Goal: Task Accomplishment & Management: Manage account settings

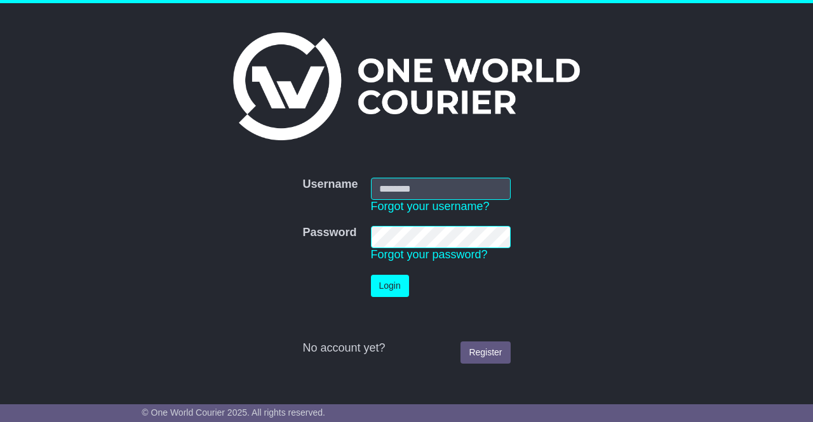
type input "**********"
click at [390, 284] on button "Login" at bounding box center [390, 286] width 38 height 22
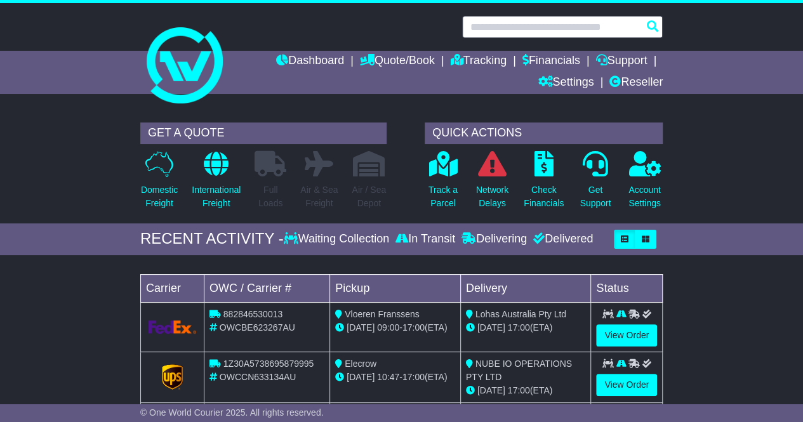
click at [526, 27] on input "text" at bounding box center [562, 27] width 201 height 22
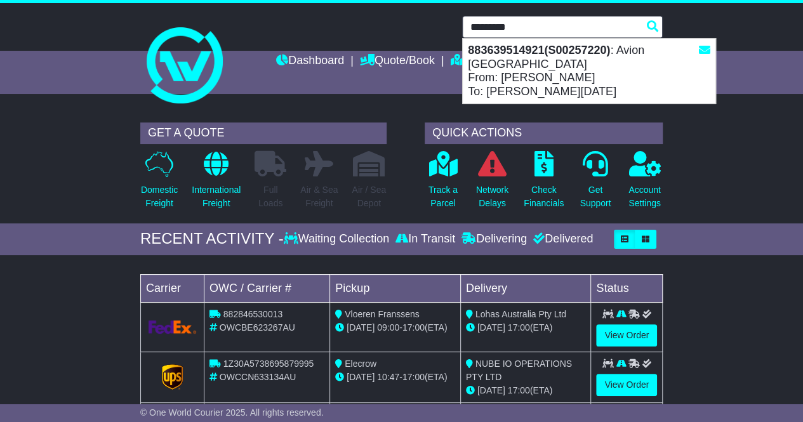
click at [534, 65] on div "883639514921(S00257220) : Avion [GEOGRAPHIC_DATA] From: [PERSON_NAME] To: [PERS…" at bounding box center [589, 71] width 253 height 65
type input "**********"
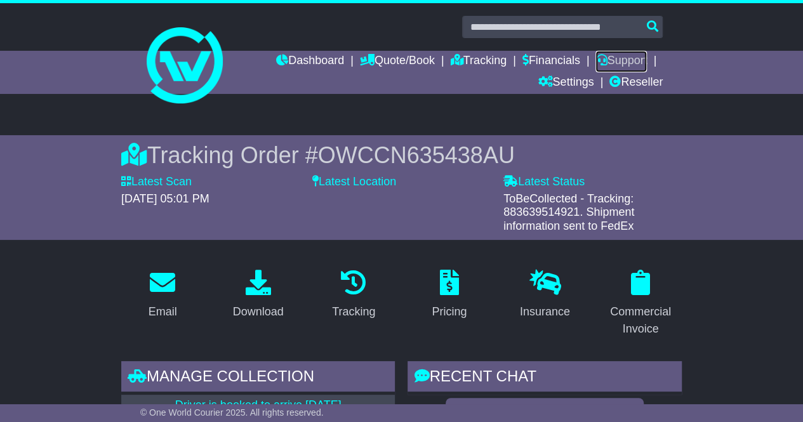
click at [615, 63] on link "Support" at bounding box center [620, 62] width 51 height 22
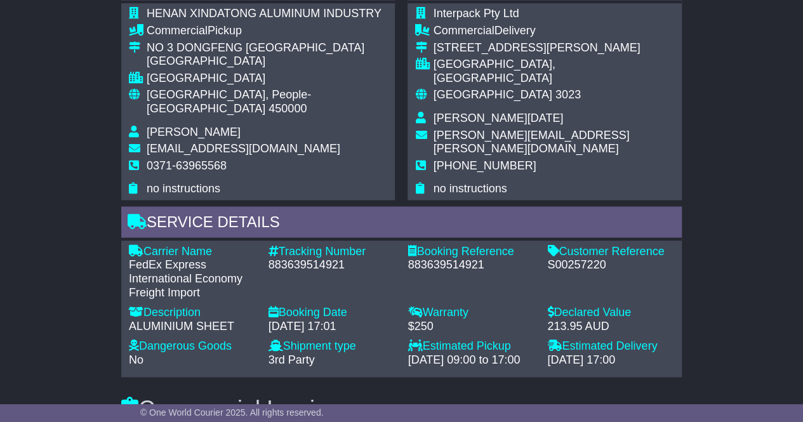
scroll to position [1016, 0]
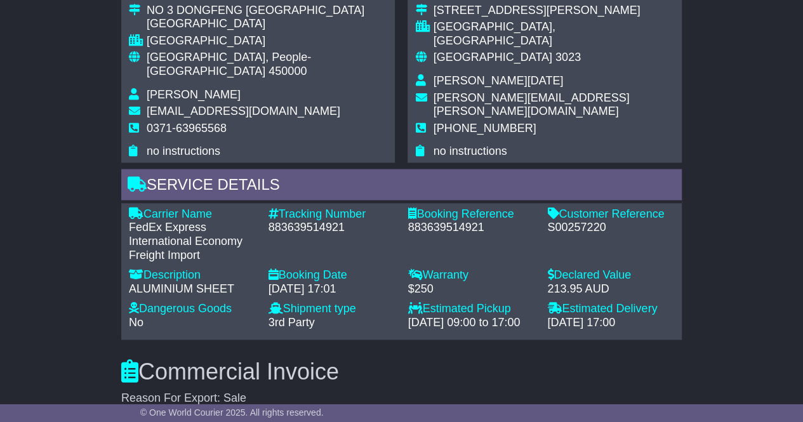
drag, startPoint x: 669, startPoint y: 171, endPoint x: 688, endPoint y: 168, distance: 19.3
click at [670, 171] on div "Service Details" at bounding box center [401, 186] width 561 height 34
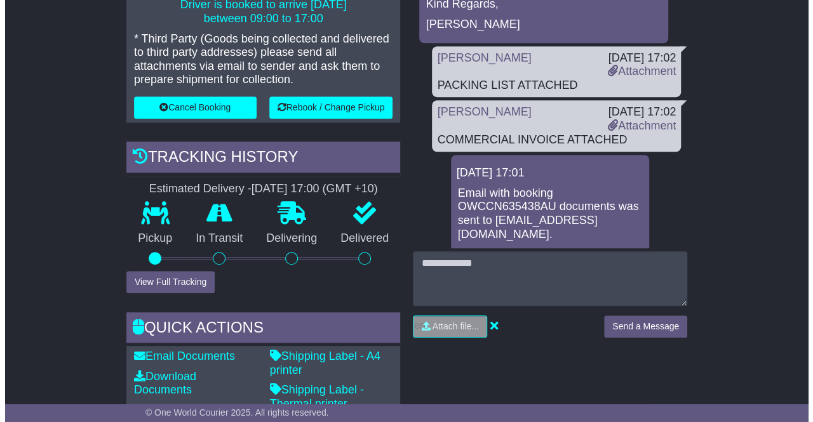
scroll to position [381, 0]
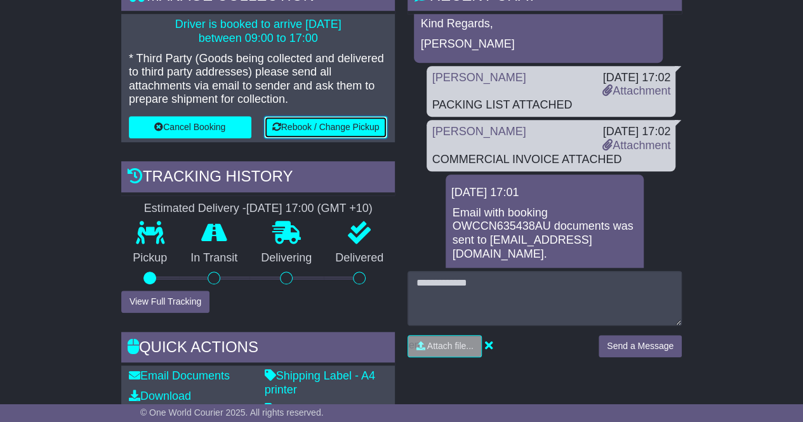
click at [342, 124] on button "Rebook / Change Pickup" at bounding box center [326, 127] width 124 height 22
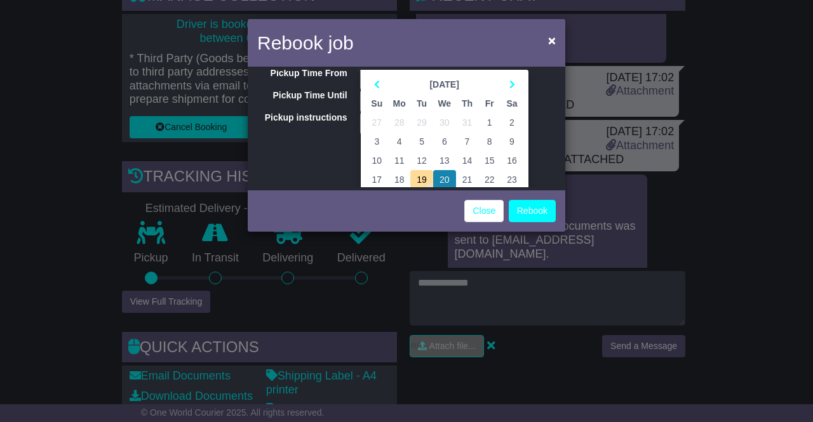
scroll to position [63, 0]
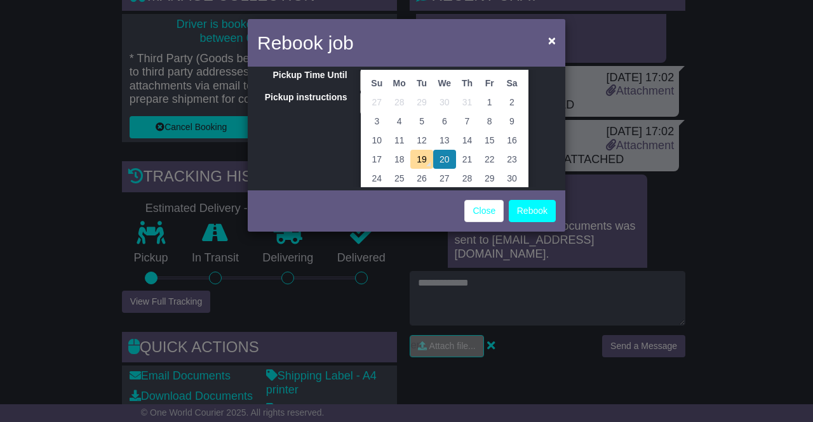
click at [425, 162] on td "19" at bounding box center [421, 159] width 22 height 19
type input "**********"
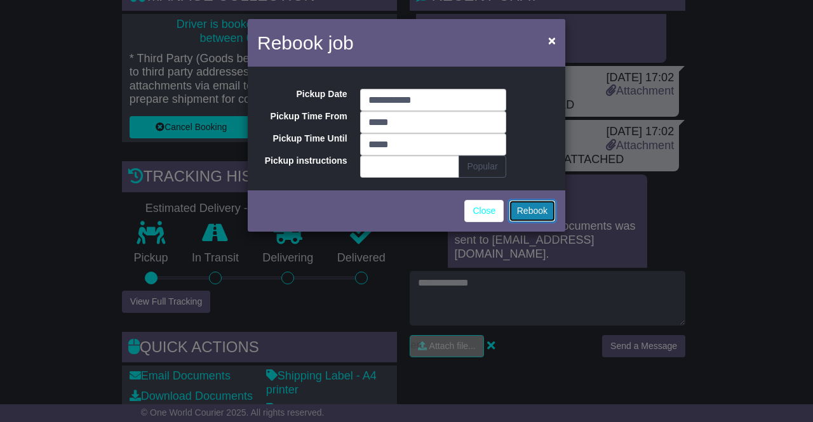
click at [533, 211] on button "Rebook" at bounding box center [532, 211] width 47 height 22
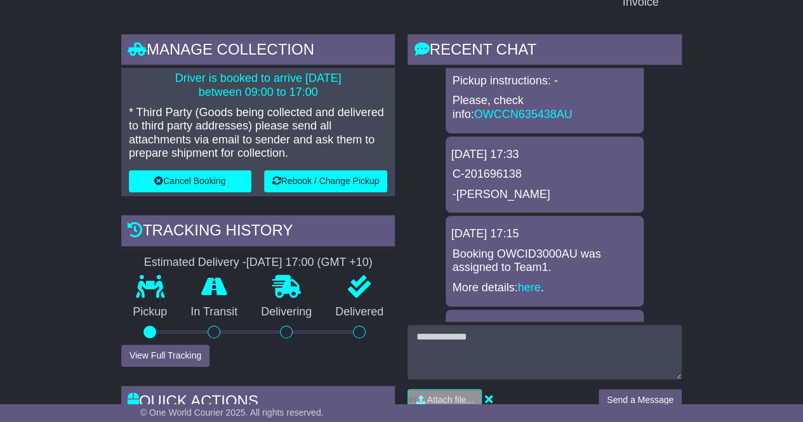
scroll to position [63, 0]
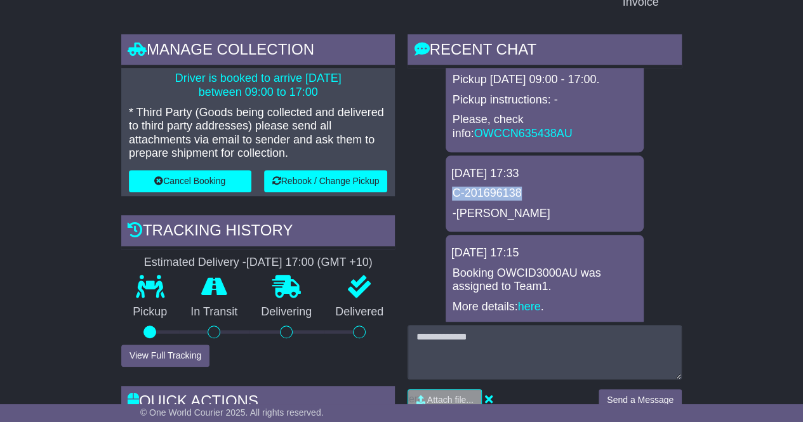
drag, startPoint x: 524, startPoint y: 190, endPoint x: 448, endPoint y: 192, distance: 75.6
click at [448, 192] on div "18 Aug 2025 17:33 C-201696138 -Gladys" at bounding box center [545, 194] width 198 height 77
copy p "C-201696138"
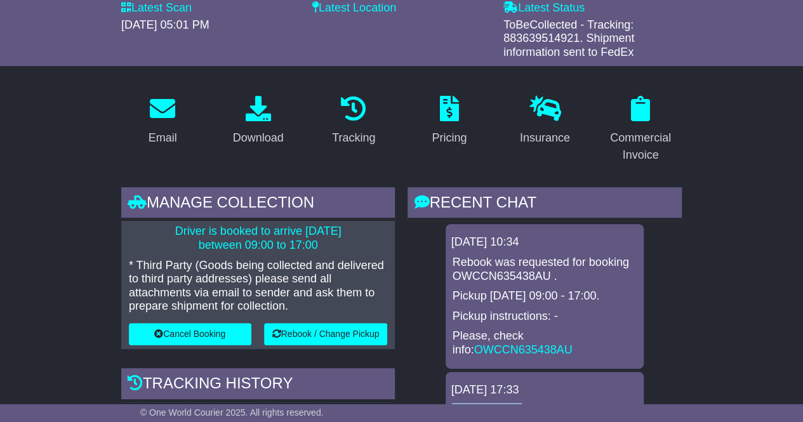
scroll to position [10, 0]
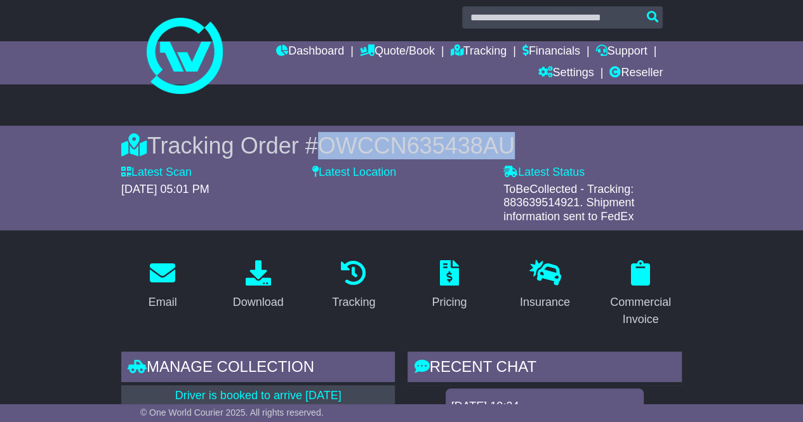
drag, startPoint x: 521, startPoint y: 144, endPoint x: 329, endPoint y: 144, distance: 191.7
click at [329, 144] on div "Tracking Order # OWCCN635438AU" at bounding box center [401, 145] width 561 height 27
copy span "OWCCN635438AU"
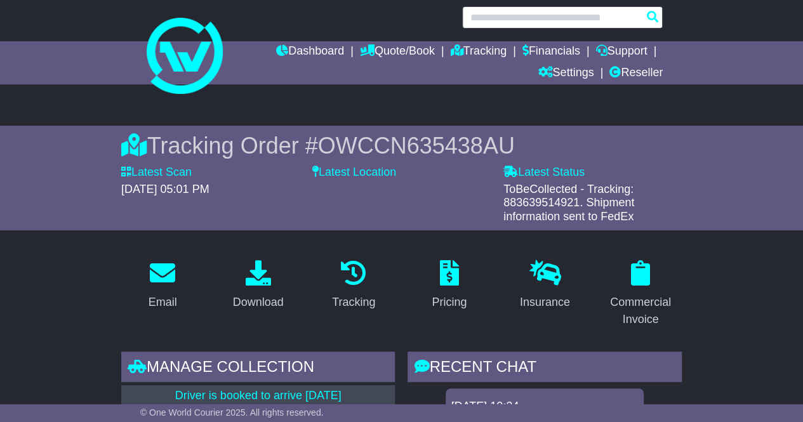
click at [485, 16] on input "text" at bounding box center [562, 17] width 201 height 22
paste input "**********"
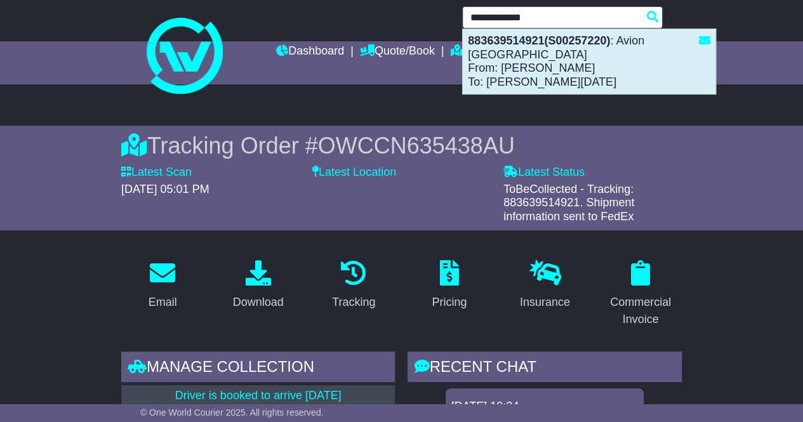
click at [517, 48] on div "883639514921(S00257220) : Avion Australia From: KARA SHAO To: Diana Lucia" at bounding box center [589, 61] width 253 height 65
type input "**********"
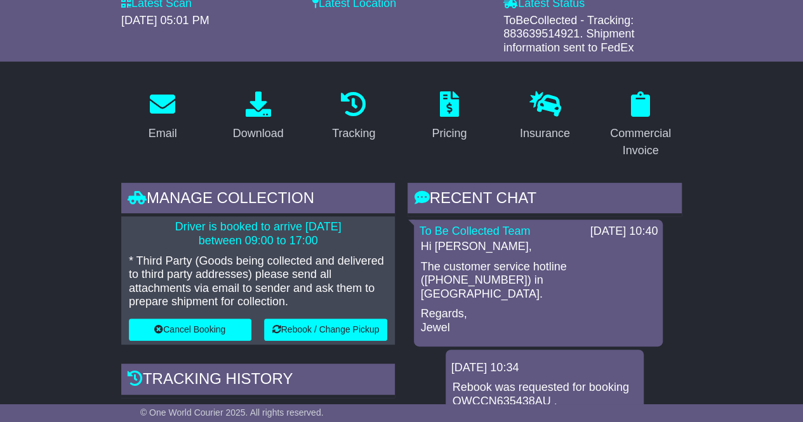
scroll to position [190, 0]
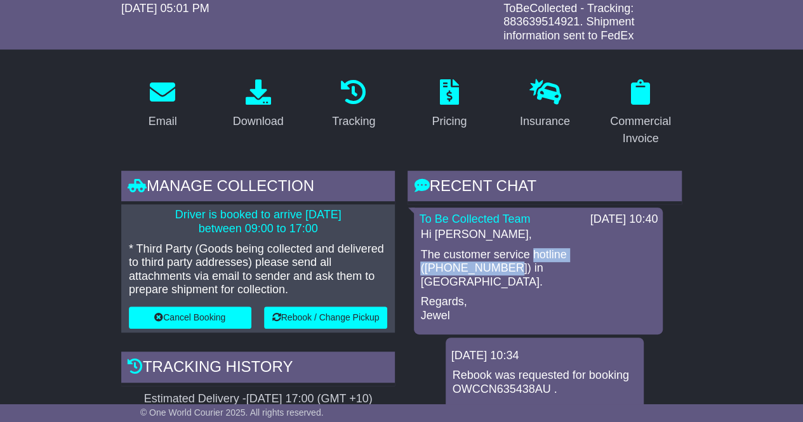
drag, startPoint x: 627, startPoint y: 256, endPoint x: 532, endPoint y: 251, distance: 95.3
click at [532, 251] on p "The customer service hotline ([PHONE_NUMBER]) in [GEOGRAPHIC_DATA]." at bounding box center [538, 268] width 236 height 41
